Goal: Communication & Community: Answer question/provide support

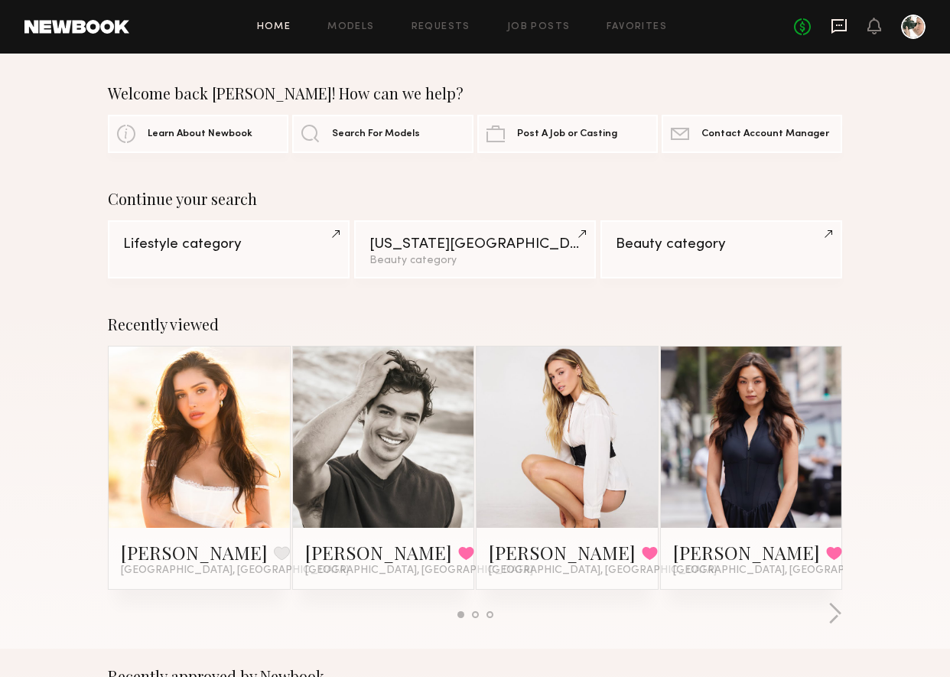
click at [839, 22] on icon at bounding box center [838, 26] width 17 height 17
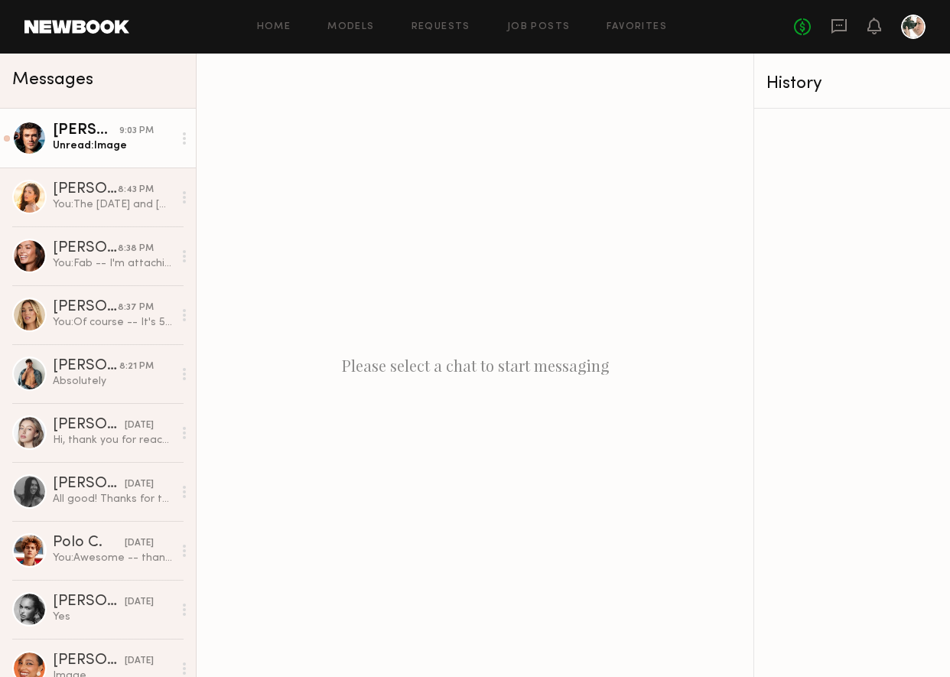
click at [105, 142] on div "Unread: Image" at bounding box center [113, 145] width 120 height 15
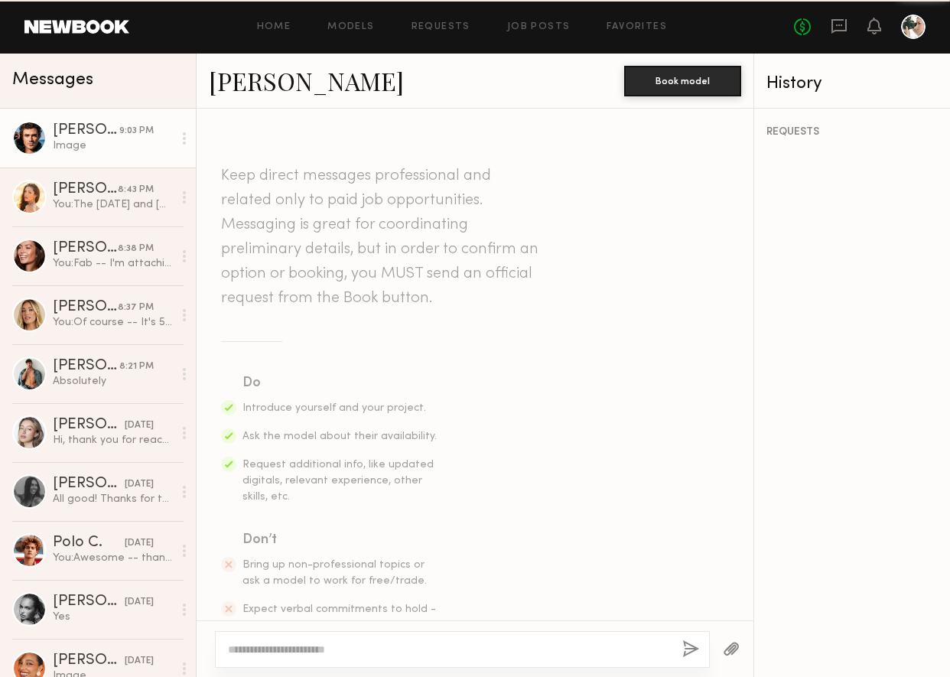
scroll to position [1021, 0]
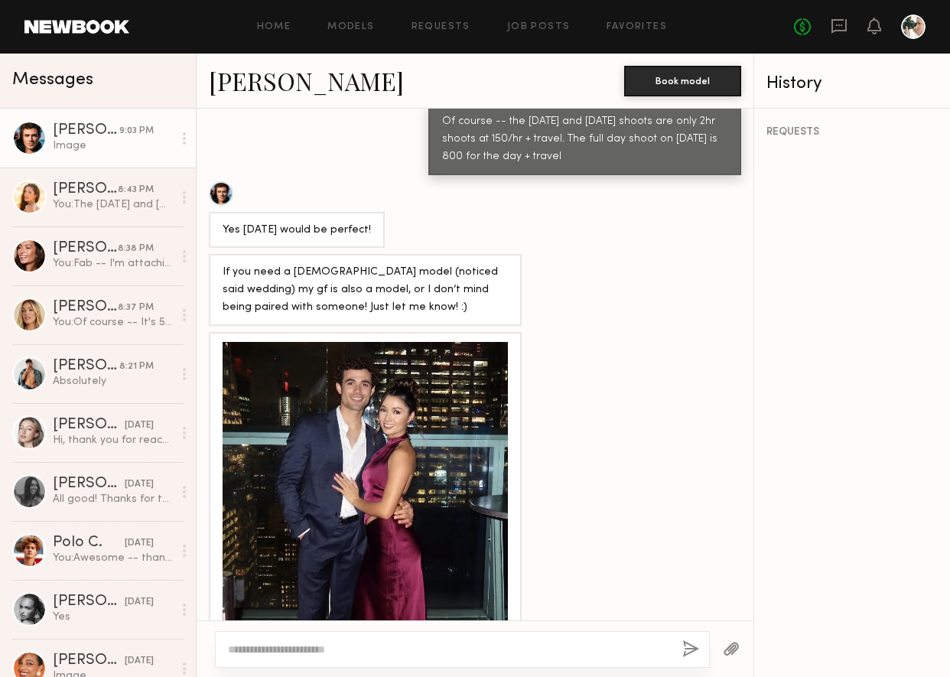
click at [365, 384] on div at bounding box center [364, 484] width 285 height 285
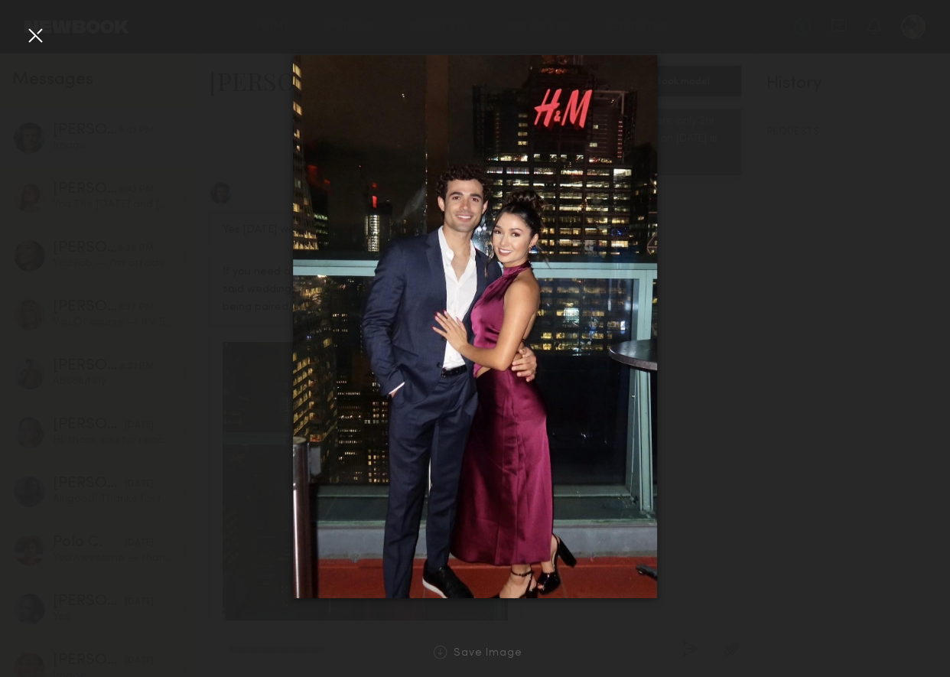
click at [40, 41] on div at bounding box center [35, 35] width 24 height 24
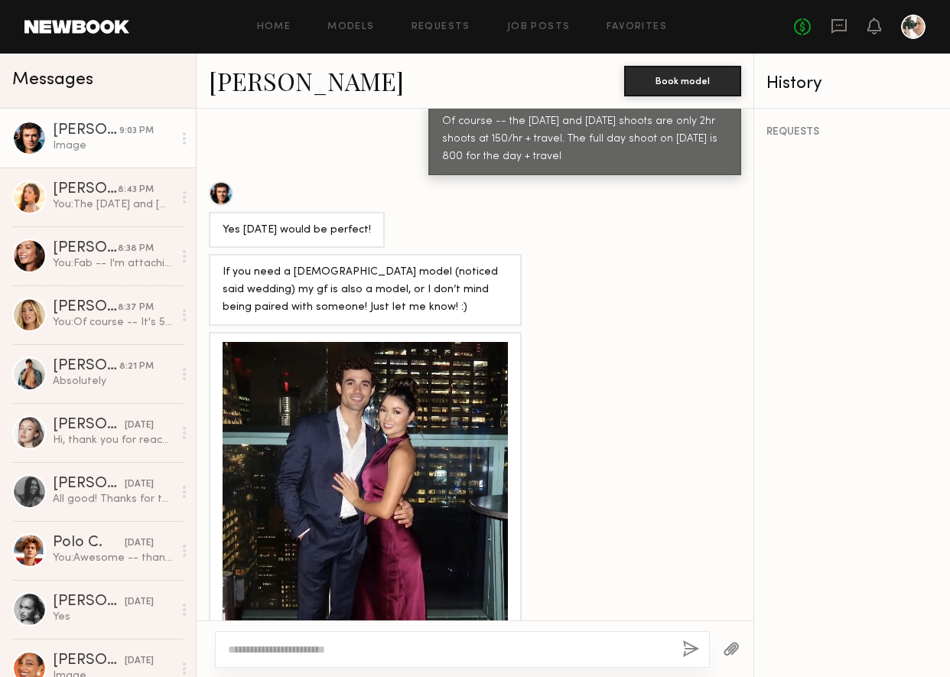
click at [242, 648] on textarea at bounding box center [449, 648] width 442 height 15
type textarea "**********"
click at [688, 649] on button "button" at bounding box center [690, 649] width 17 height 19
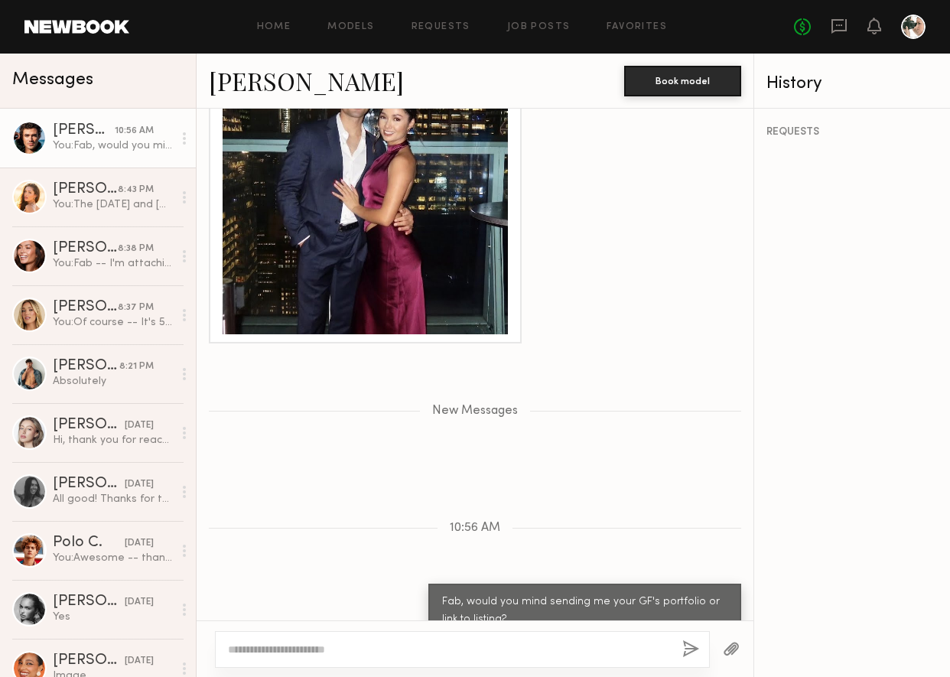
click at [274, 646] on textarea at bounding box center [449, 648] width 442 height 15
type textarea "**********"
click at [680, 646] on div "**********" at bounding box center [462, 649] width 495 height 37
click at [691, 647] on button "button" at bounding box center [690, 649] width 17 height 19
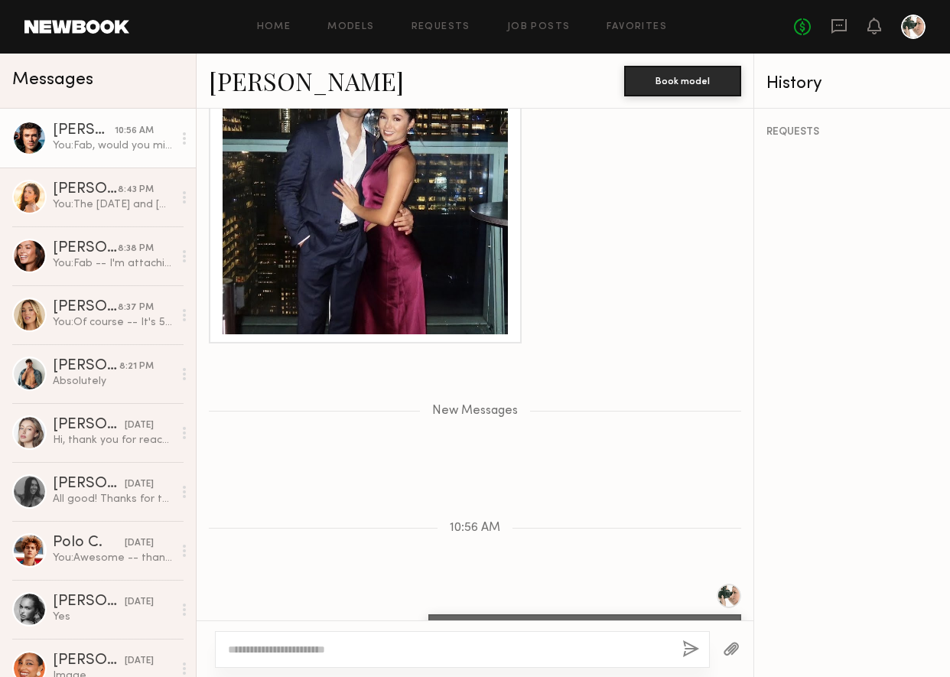
scroll to position [1387, 0]
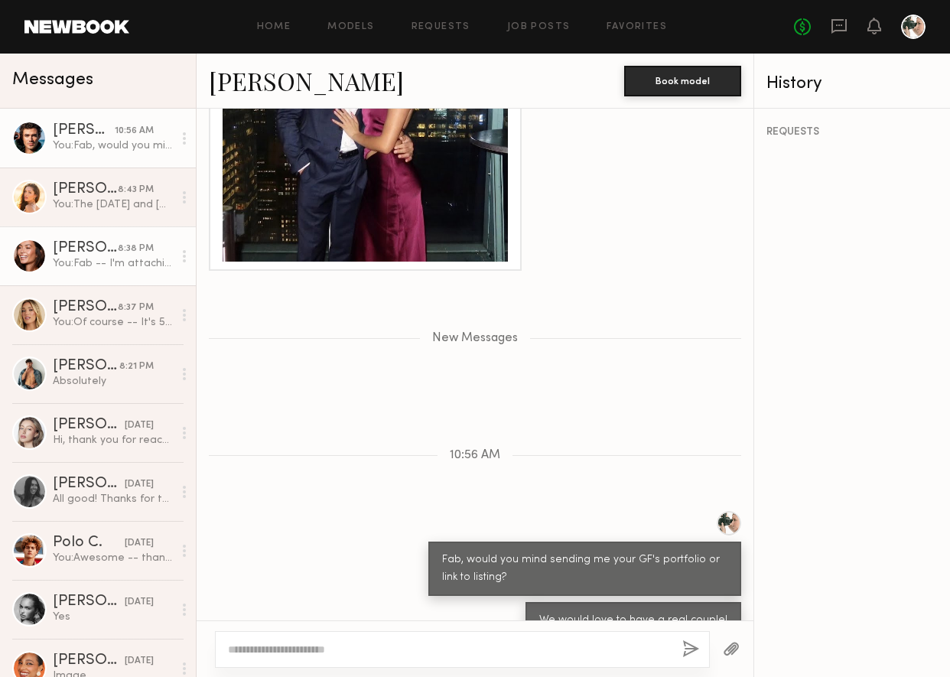
click at [79, 278] on link "Tia M. 8:38 PM You: Fab -- I'm attaching our moodboard. Would you feel comforta…" at bounding box center [98, 255] width 196 height 59
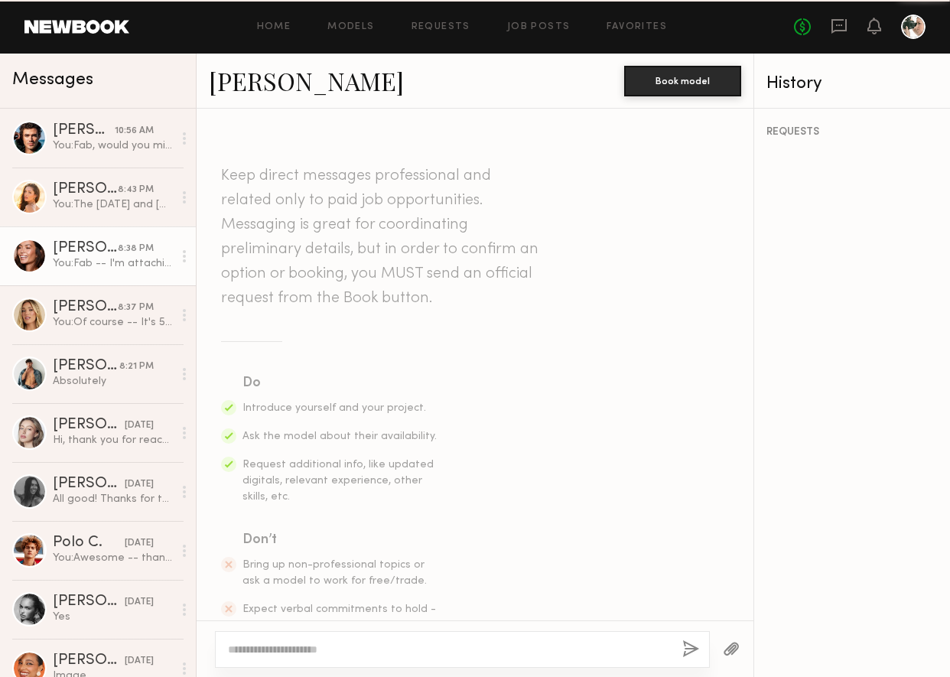
scroll to position [547, 0]
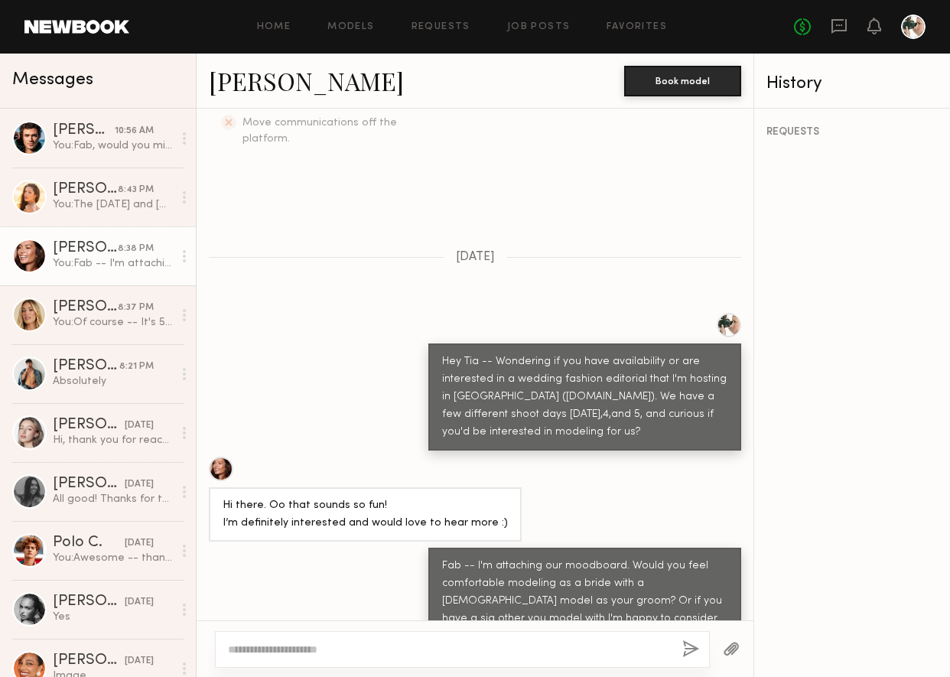
click at [222, 456] on div at bounding box center [221, 468] width 24 height 24
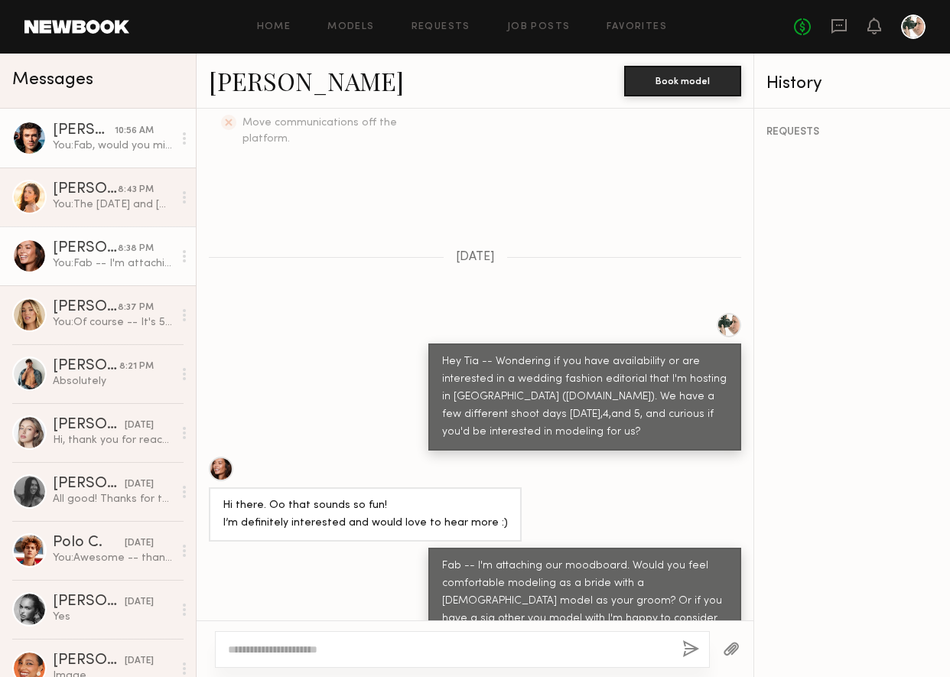
click at [118, 145] on div "You: Fab, would you mind sending me your GF's portfolio or link to listing?" at bounding box center [113, 145] width 120 height 15
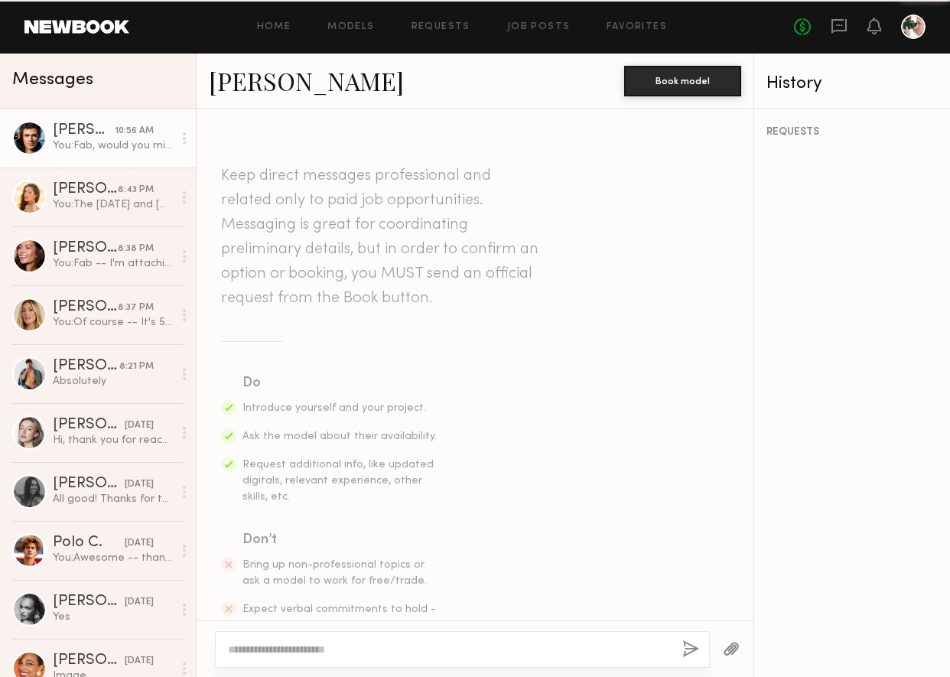
scroll to position [1271, 0]
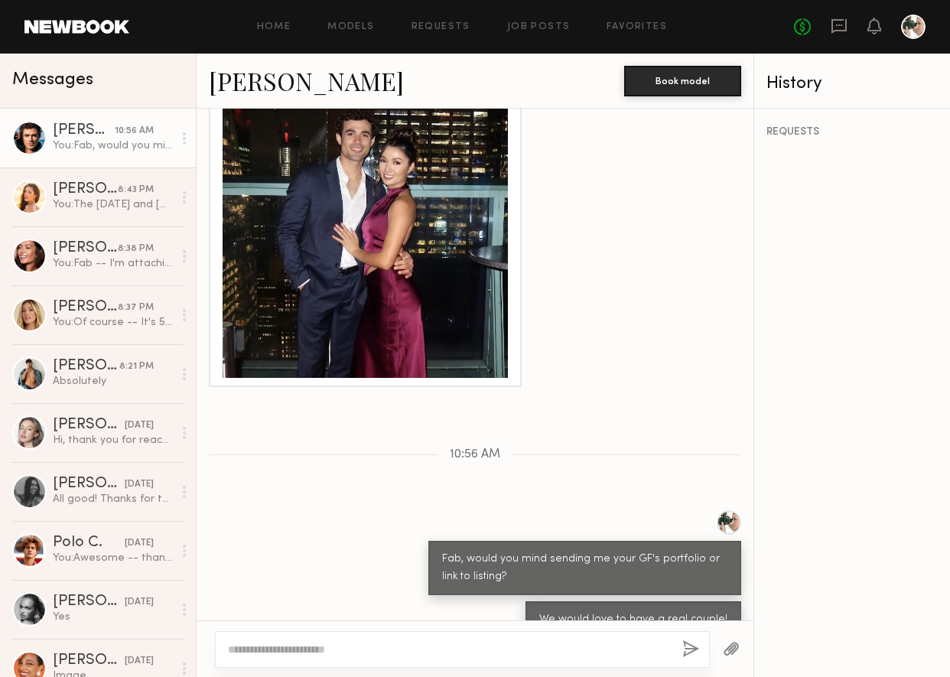
click at [391, 236] on div at bounding box center [364, 235] width 285 height 285
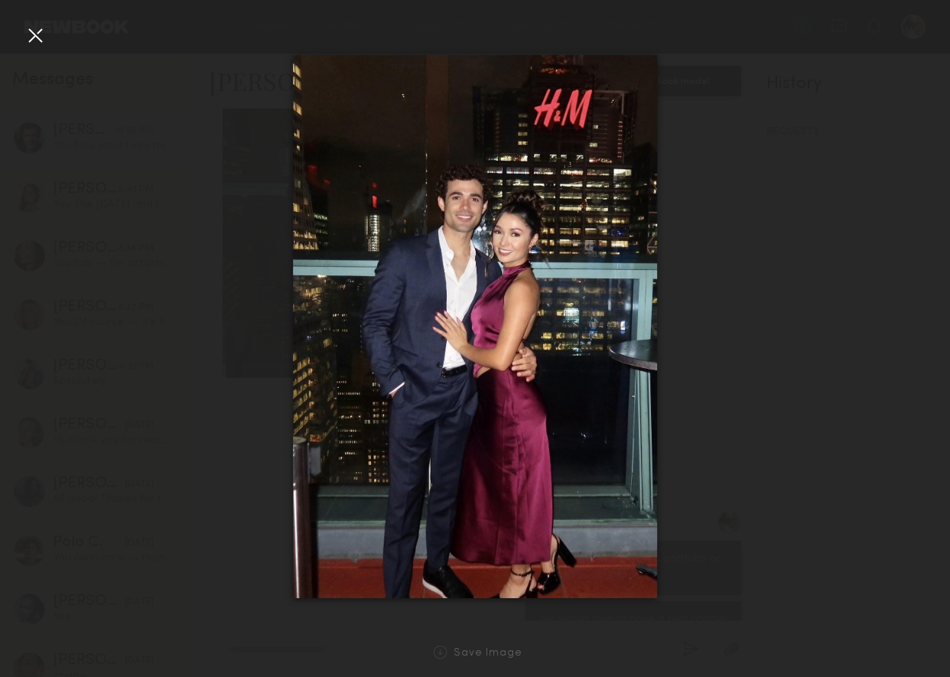
click at [35, 34] on div at bounding box center [35, 35] width 24 height 24
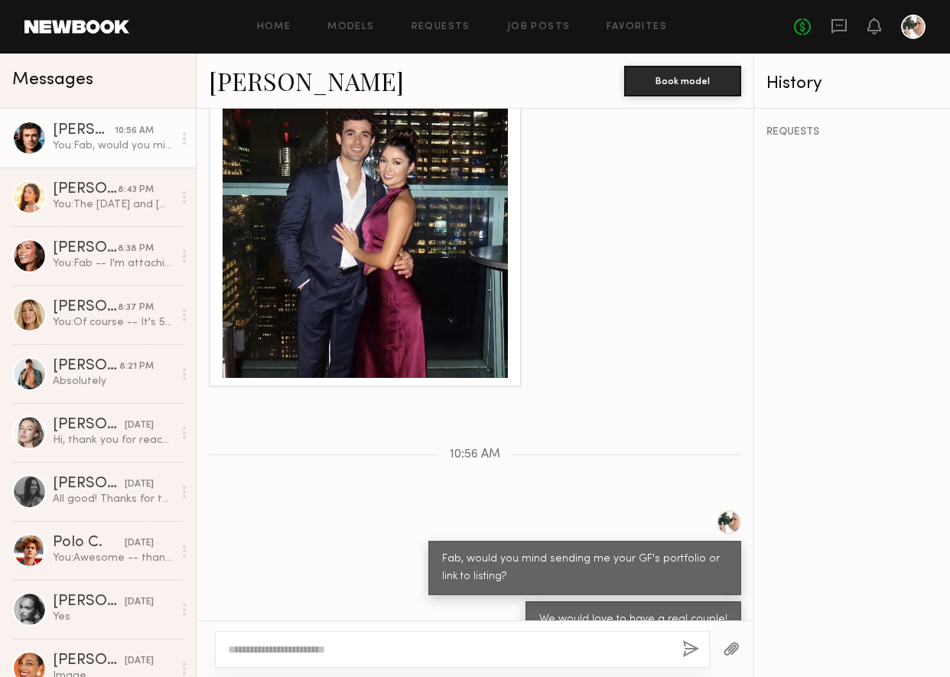
click at [355, 193] on div at bounding box center [364, 235] width 285 height 285
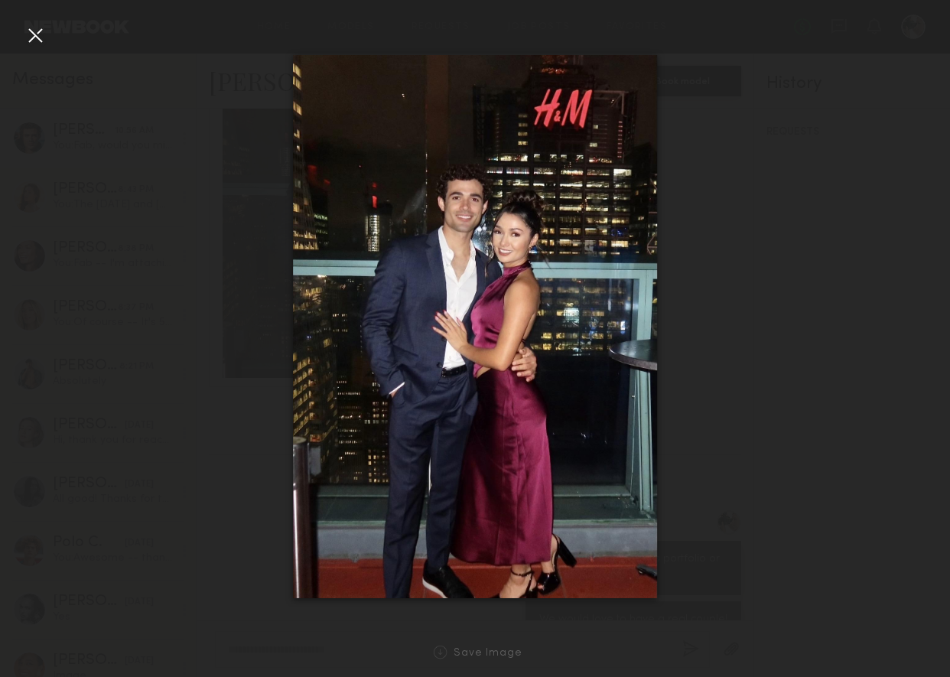
click at [36, 41] on div at bounding box center [35, 35] width 24 height 24
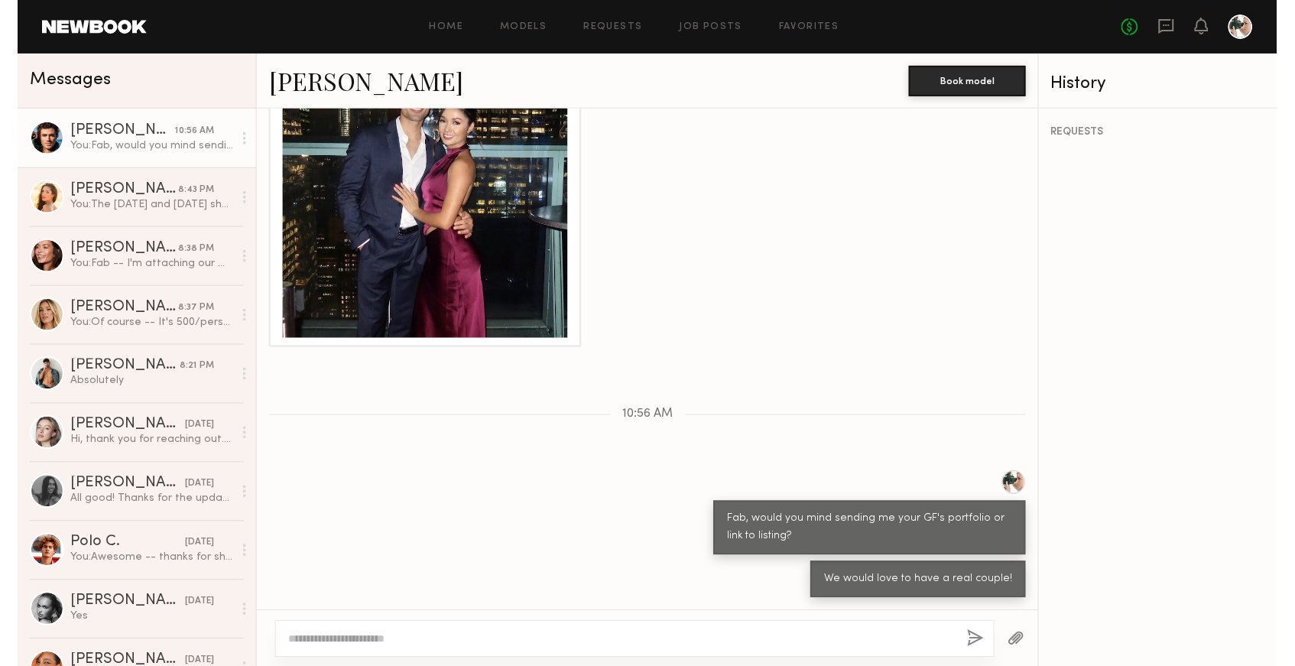
scroll to position [1112, 0]
